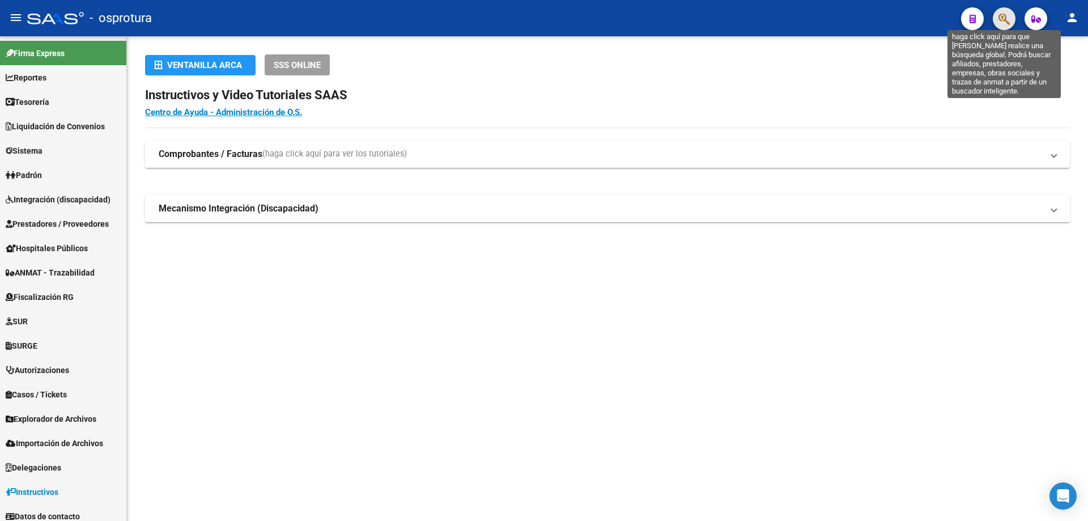
click at [1004, 18] on icon "button" at bounding box center [1003, 18] width 11 height 13
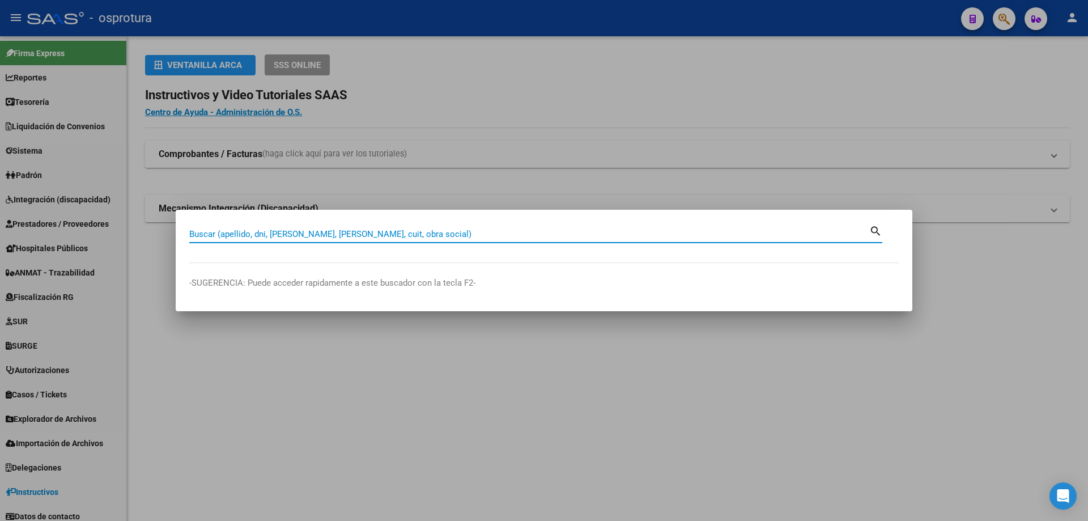
click at [470, 234] on input "Buscar (apellido, dni, [PERSON_NAME], [PERSON_NAME], cuit, obra social)" at bounding box center [529, 234] width 680 height 10
paste input "20-23653085-0"
type input "20236530850"
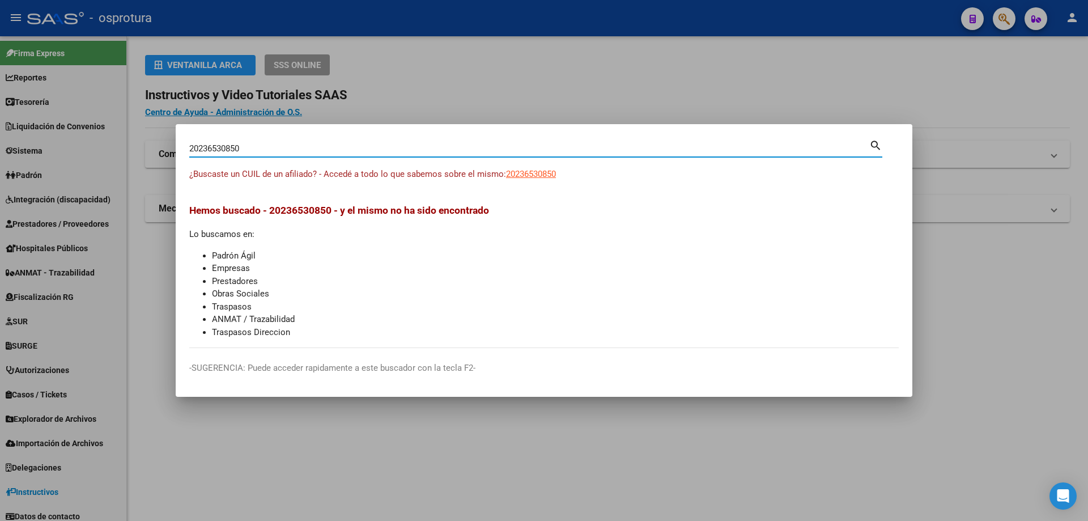
click at [506, 174] on span "¿Buscaste un CUIL de un afiliado? - Accedé a todo lo que sabemos sobre el mismo:" at bounding box center [347, 174] width 317 height 10
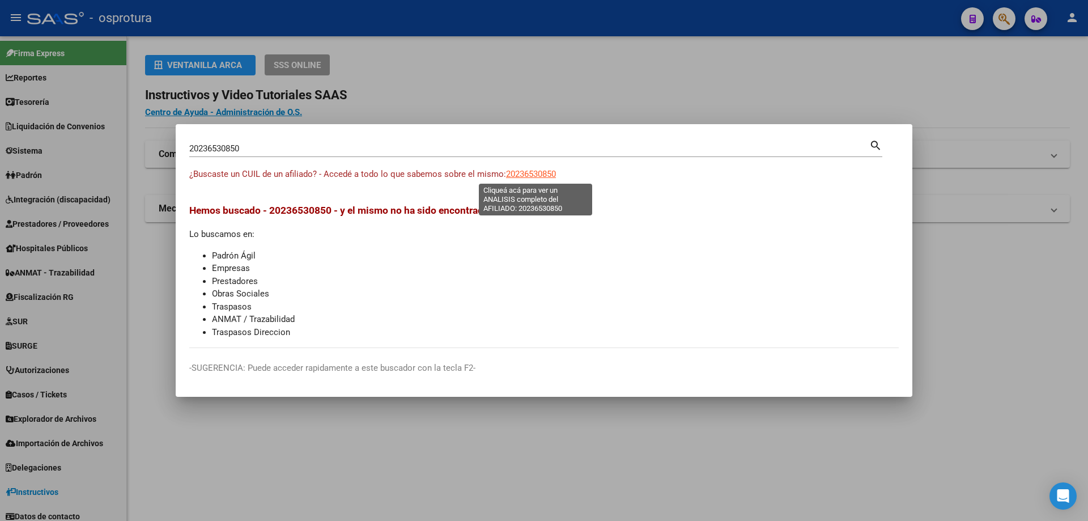
click at [539, 174] on span "20236530850" at bounding box center [531, 174] width 50 height 10
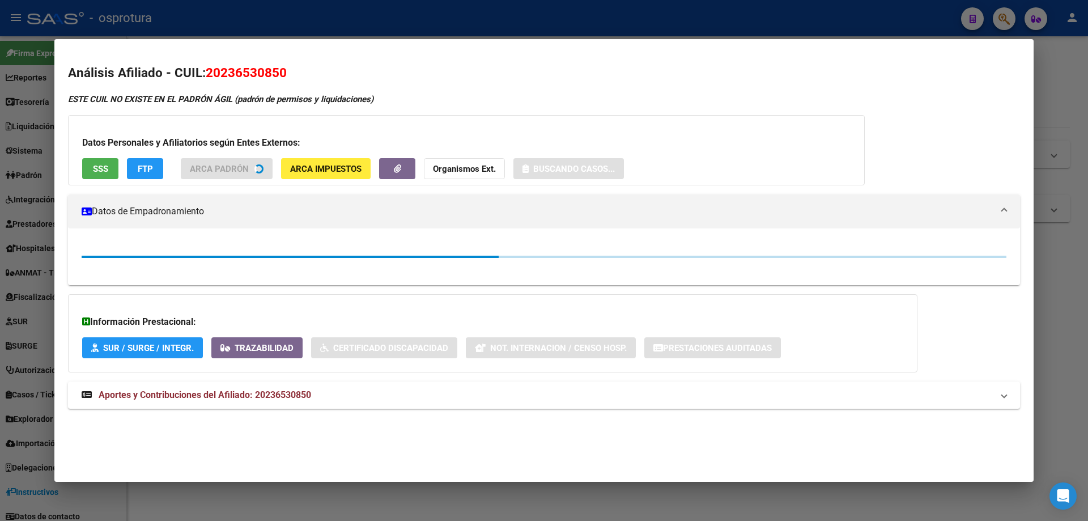
click at [103, 176] on button "SSS" at bounding box center [100, 168] width 36 height 21
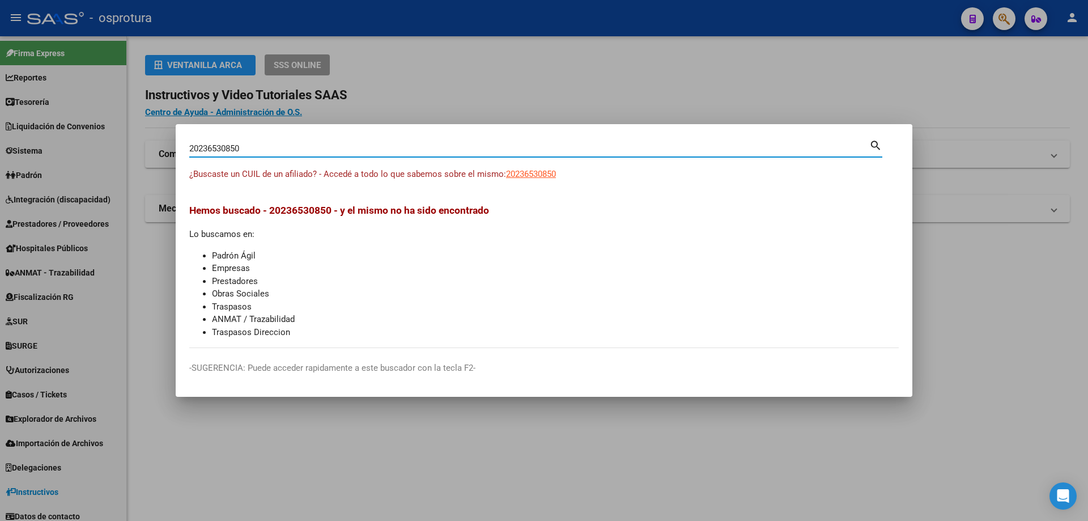
click at [263, 148] on input "20236530850" at bounding box center [529, 148] width 680 height 10
paste input "-26044357-8"
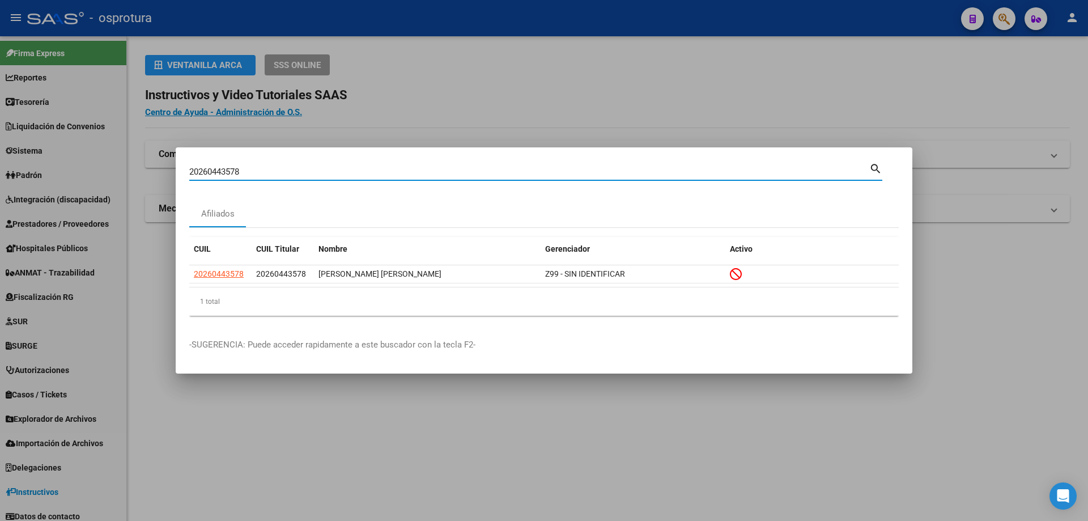
click at [571, 168] on input "20260443578" at bounding box center [529, 172] width 680 height 10
paste input "-43665298-5"
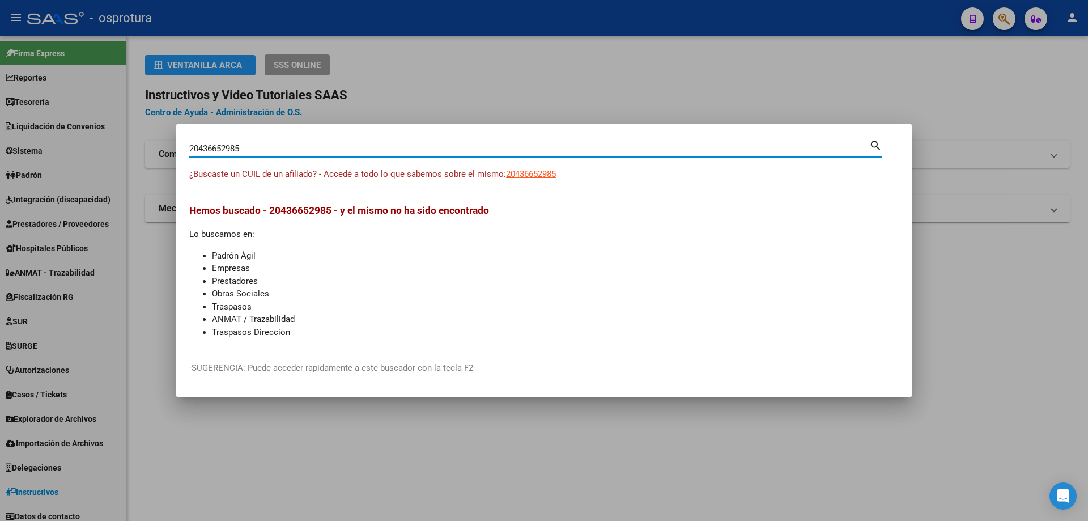
click at [467, 150] on input "20436652985" at bounding box center [529, 148] width 680 height 10
paste input "3-18293047-4"
type input "23182930474"
